Goal: Transaction & Acquisition: Purchase product/service

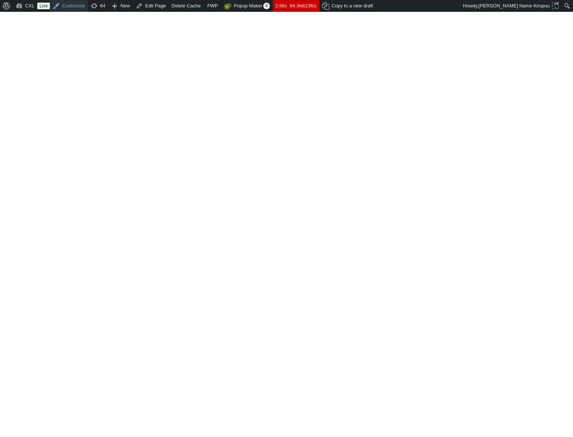
click at [443, 324] on slot "**********" at bounding box center [287, 220] width 568 height 298
